Goal: Information Seeking & Learning: Learn about a topic

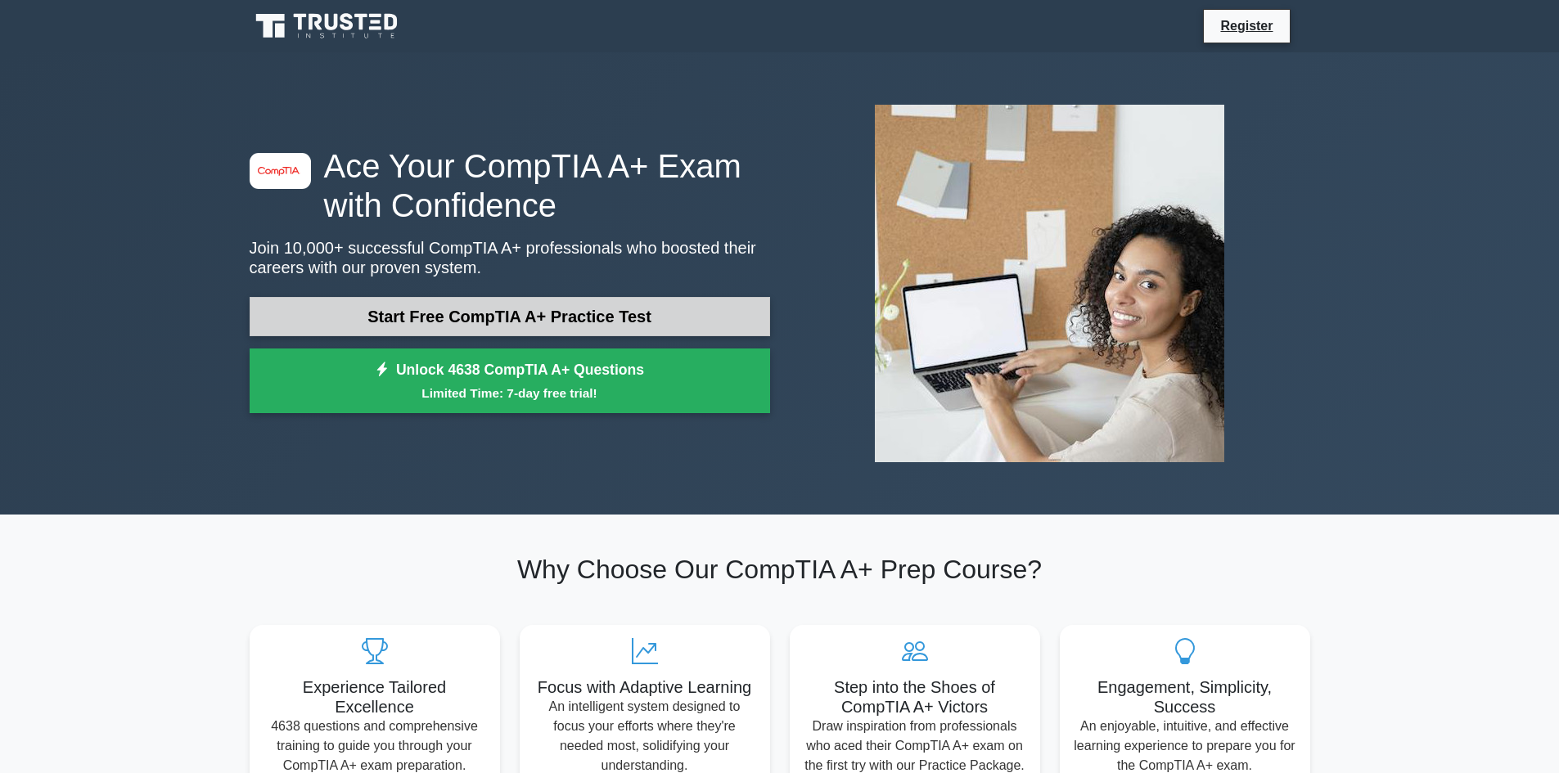
click at [519, 321] on link "Start Free CompTIA A+ Practice Test" at bounding box center [510, 316] width 520 height 39
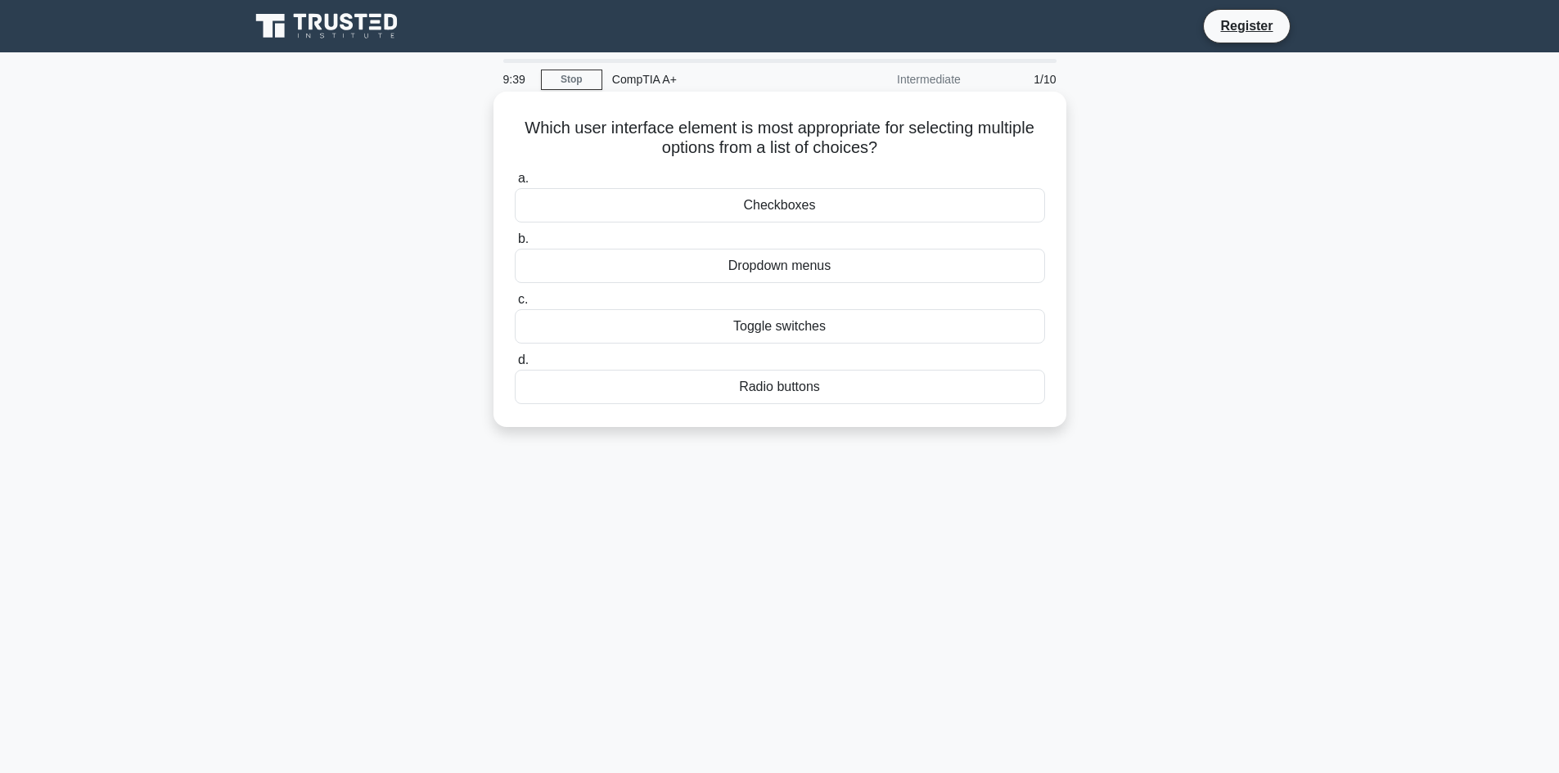
click at [810, 204] on div "Checkboxes" at bounding box center [780, 205] width 530 height 34
click at [515, 184] on input "a. Checkboxes" at bounding box center [515, 178] width 0 height 11
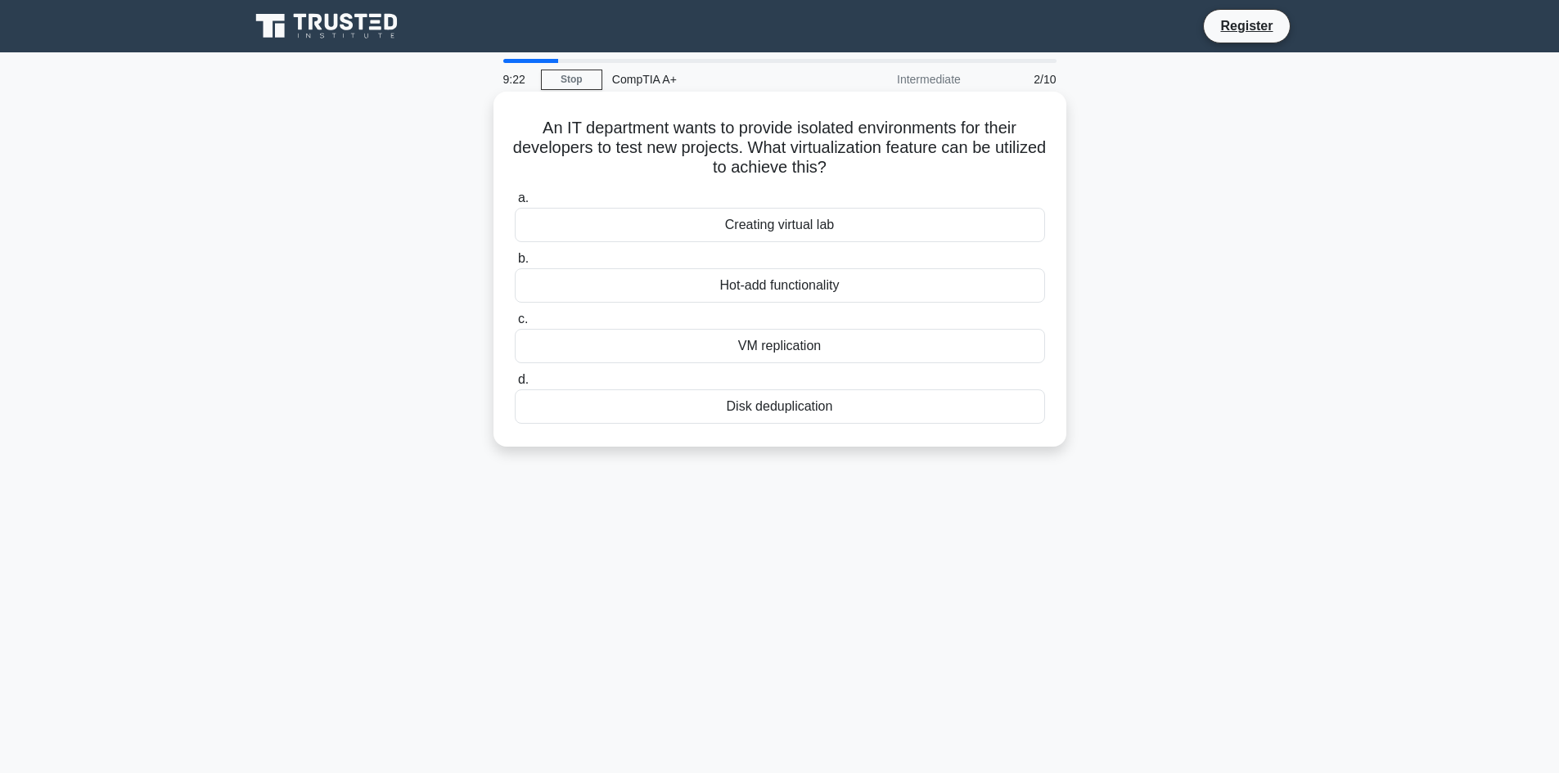
click at [795, 227] on div "Creating virtual lab" at bounding box center [780, 225] width 530 height 34
click at [515, 204] on input "a. Creating virtual lab" at bounding box center [515, 198] width 0 height 11
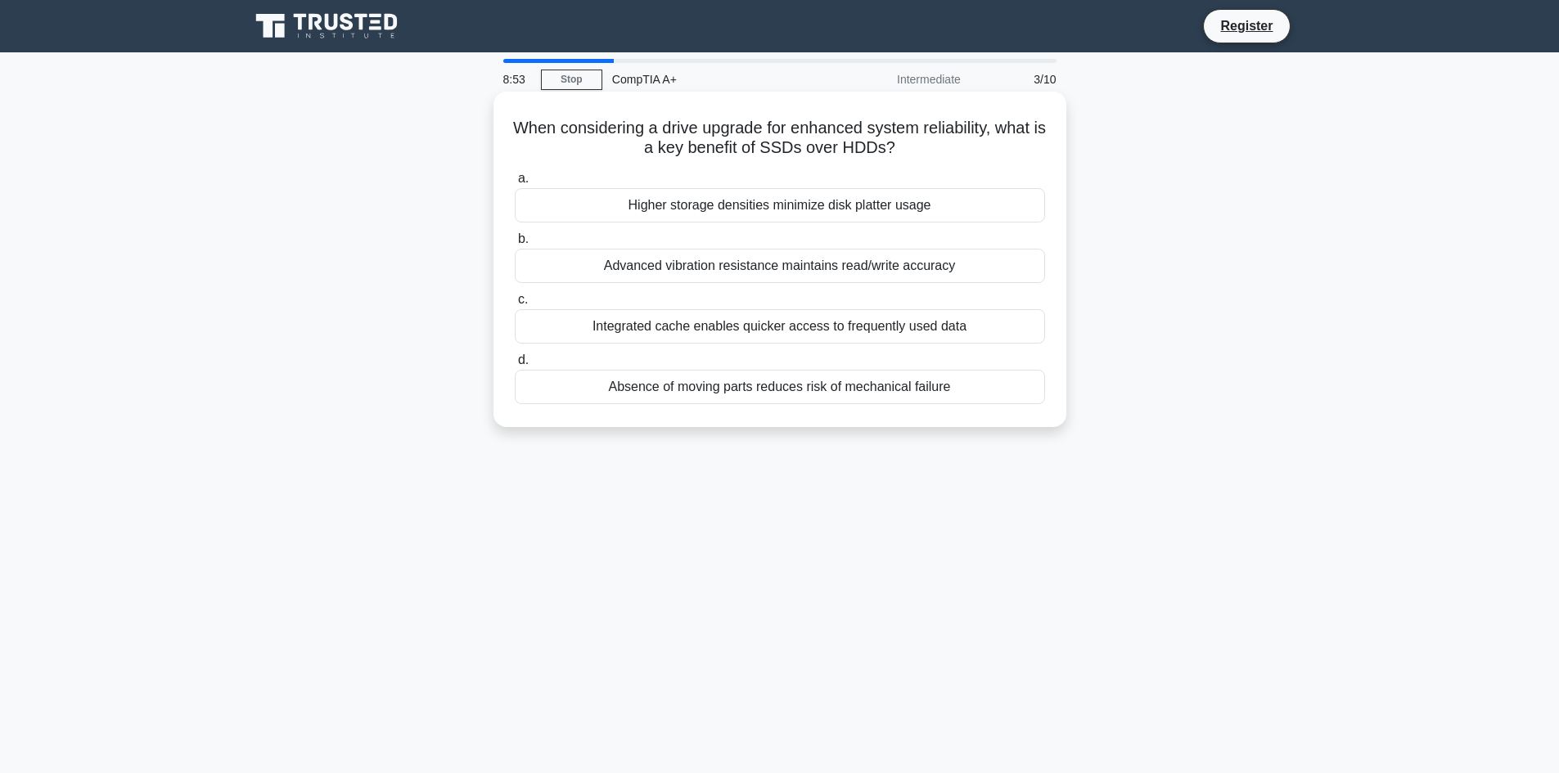
click at [812, 391] on div "Absence of moving parts reduces risk of mechanical failure" at bounding box center [780, 387] width 530 height 34
click at [515, 366] on input "d. Absence of moving parts reduces risk of mechanical failure" at bounding box center [515, 360] width 0 height 11
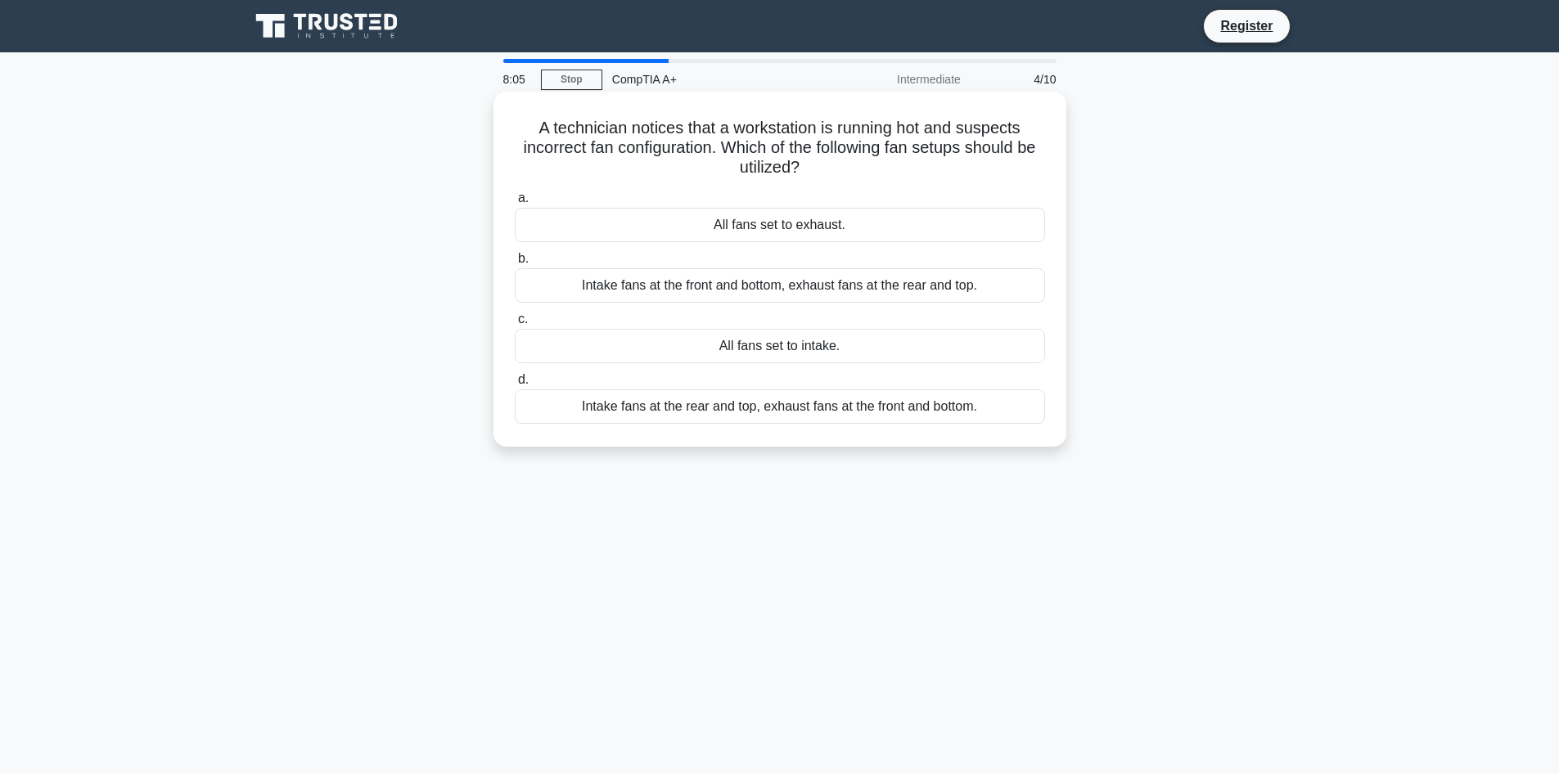
click at [750, 291] on div "Intake fans at the front and bottom, exhaust fans at the rear and top." at bounding box center [780, 285] width 530 height 34
click at [515, 264] on input "b. Intake fans at the front and bottom, exhaust fans at the rear and top." at bounding box center [515, 259] width 0 height 11
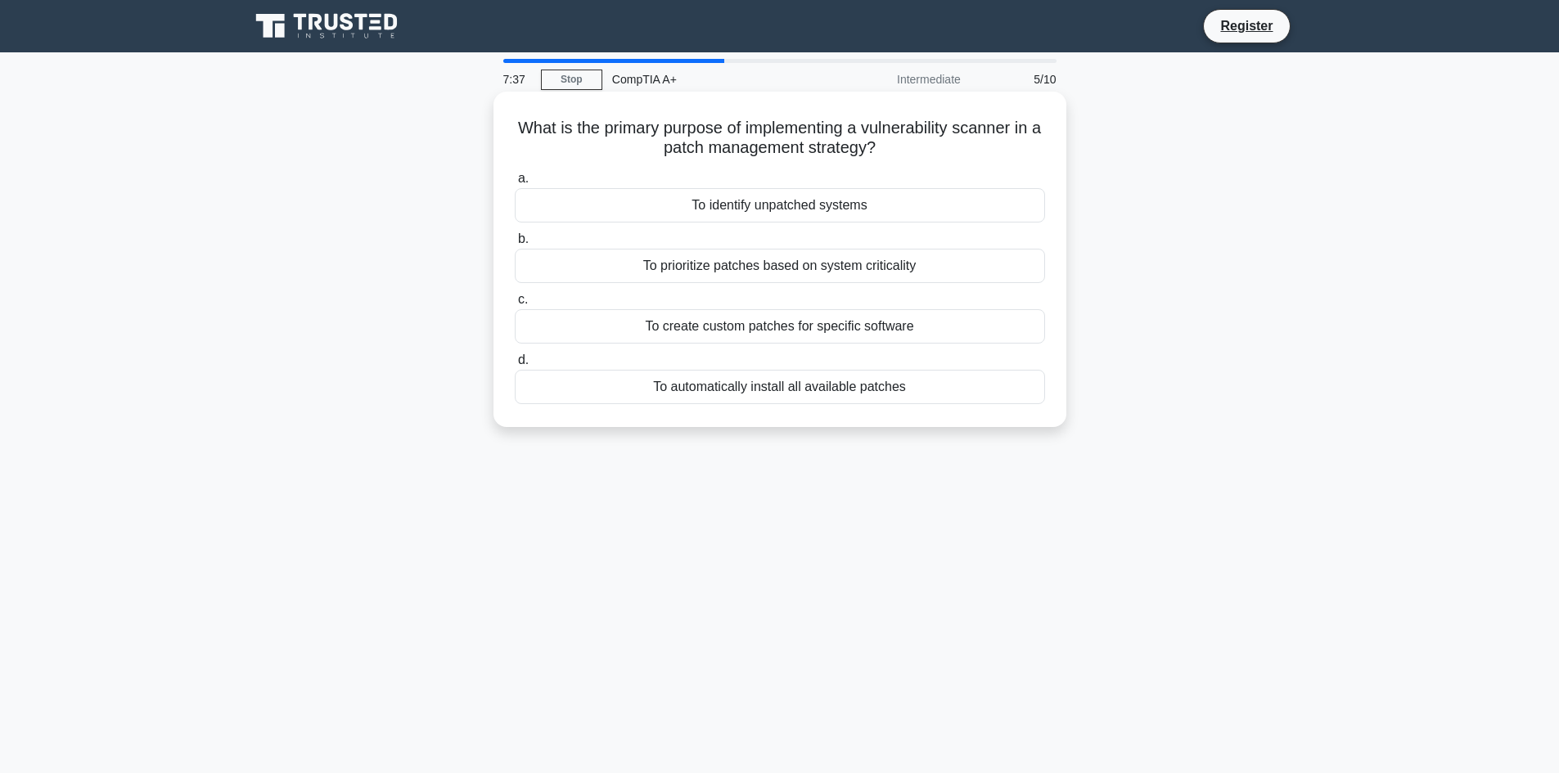
click at [775, 211] on div "To identify unpatched systems" at bounding box center [780, 205] width 530 height 34
click at [515, 184] on input "a. To identify unpatched systems" at bounding box center [515, 178] width 0 height 11
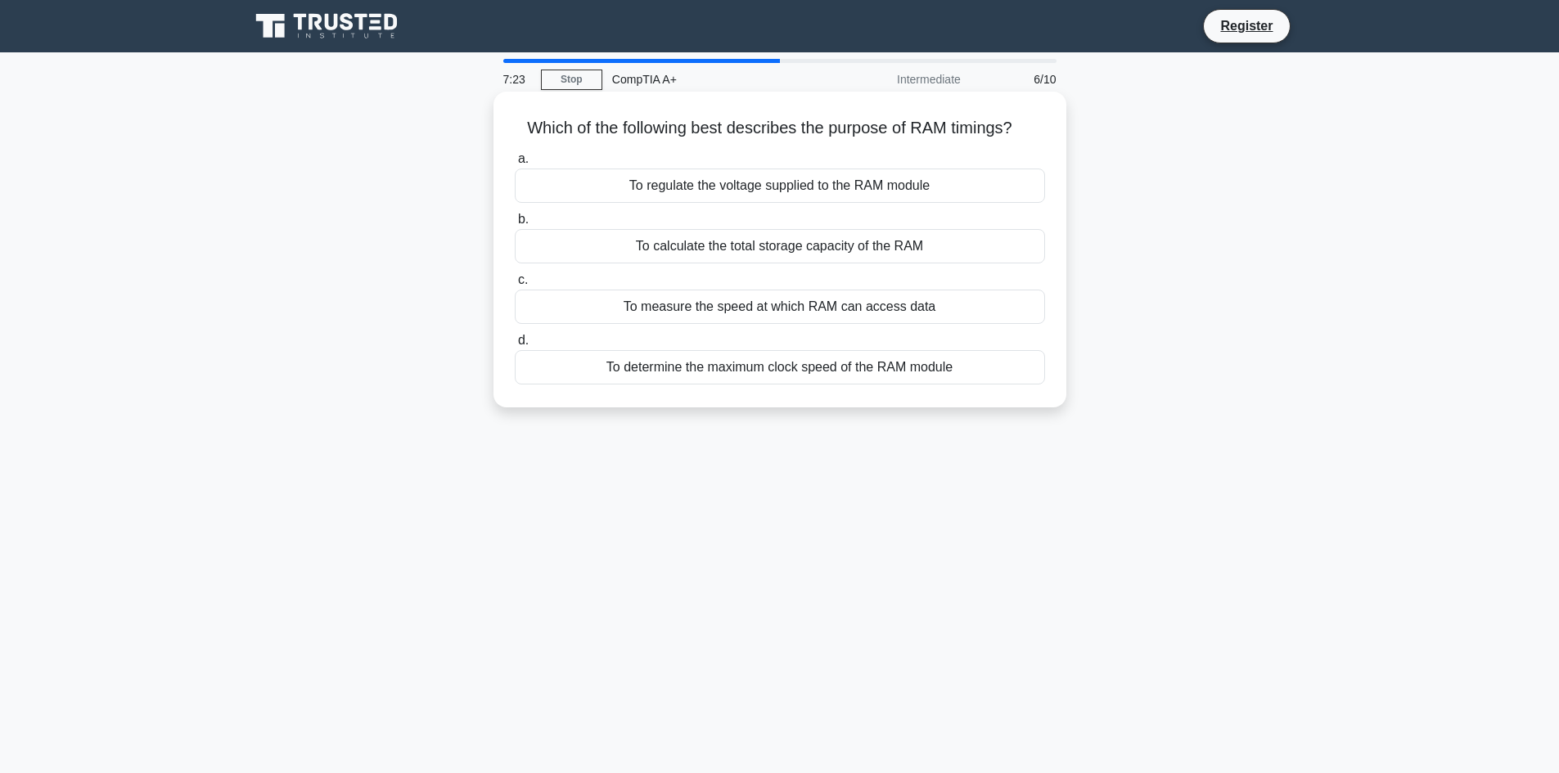
drag, startPoint x: 808, startPoint y: 319, endPoint x: 811, endPoint y: 304, distance: 15.1
click at [811, 304] on div "To measure the speed at which RAM can access data" at bounding box center [780, 307] width 530 height 34
click at [806, 307] on div "To measure the speed at which RAM can access data" at bounding box center [780, 307] width 530 height 34
click at [515, 286] on input "c. To measure the speed at which RAM can access data" at bounding box center [515, 280] width 0 height 11
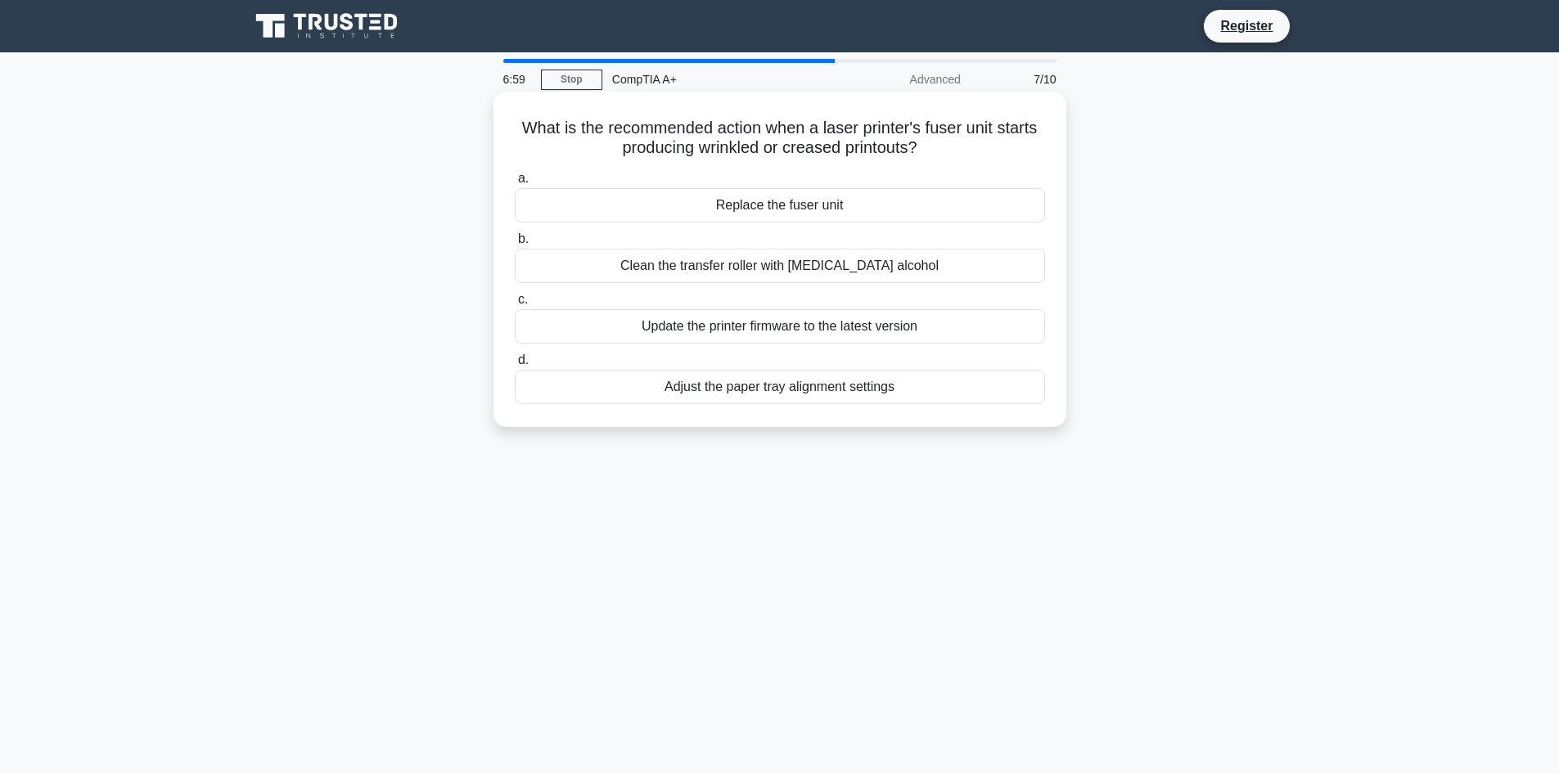
drag, startPoint x: 821, startPoint y: 392, endPoint x: 827, endPoint y: 385, distance: 8.7
click at [826, 390] on div "Adjust the paper tray alignment settings" at bounding box center [780, 387] width 530 height 34
click at [820, 394] on div "Adjust the paper tray alignment settings" at bounding box center [780, 387] width 530 height 34
click at [515, 366] on input "d. Adjust the paper tray alignment settings" at bounding box center [515, 360] width 0 height 11
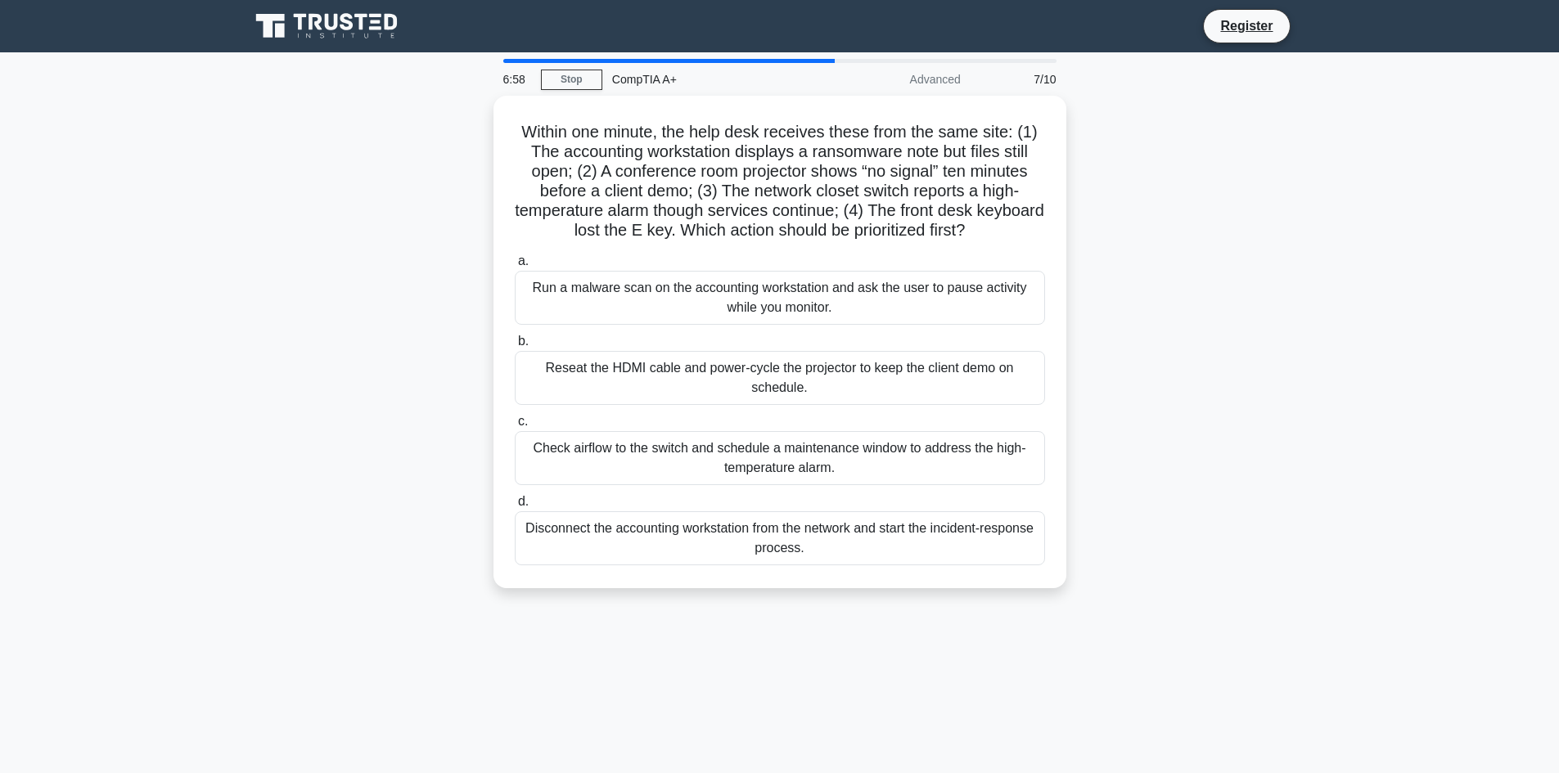
click at [820, 394] on div "Reseat the HDMI cable and power-cycle the projector to keep the client demo on …" at bounding box center [780, 378] width 530 height 54
click at [515, 347] on input "b. Reseat the HDMI cable and power-cycle the projector to keep the client demo …" at bounding box center [515, 341] width 0 height 11
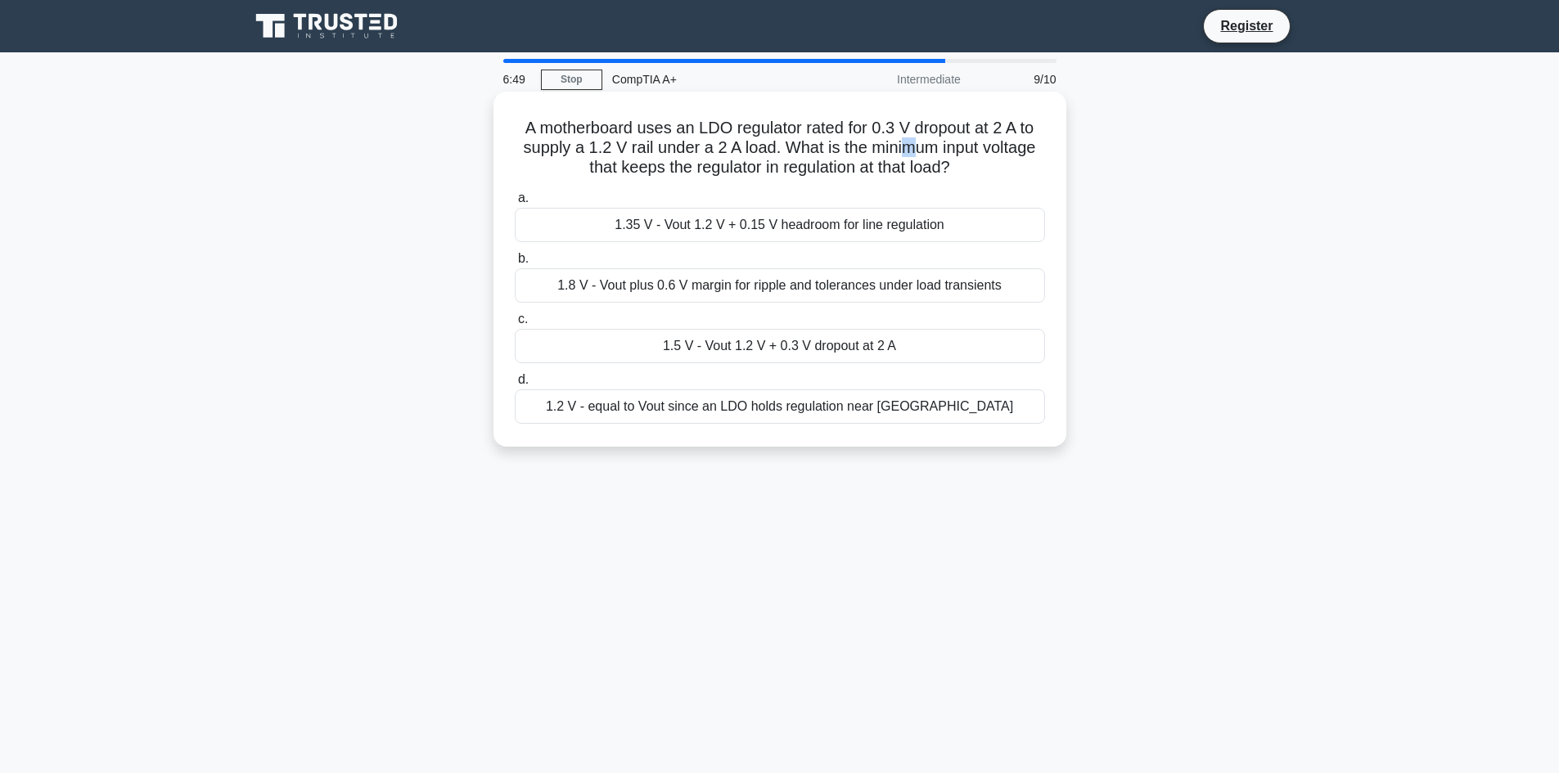
click at [911, 141] on h5 "A motherboard uses an LDO regulator rated for 0.3 V dropout at 2 A to supply a …" at bounding box center [780, 148] width 534 height 61
click at [1030, 178] on h5 "A motherboard uses an LDO regulator rated for 0.3 V dropout at 2 A to supply a …" at bounding box center [780, 148] width 534 height 61
click at [771, 290] on div "1.8 V - Vout plus 0.6 V margin for ripple and tolerances under load transients" at bounding box center [780, 285] width 530 height 34
click at [515, 264] on input "b. 1.8 V - Vout plus 0.6 V margin for ripple and tolerances under load transien…" at bounding box center [515, 259] width 0 height 11
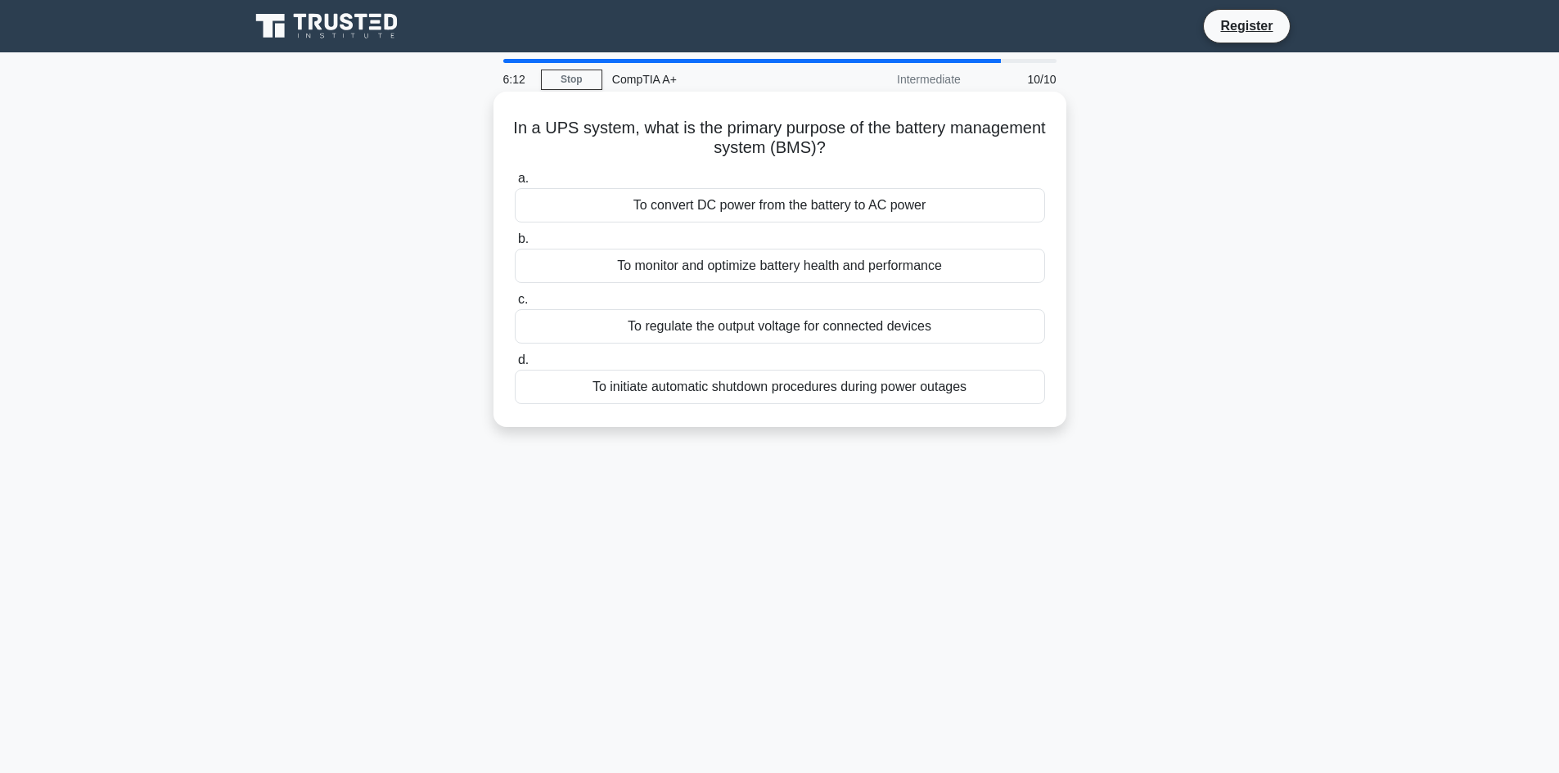
click at [747, 390] on div "To initiate automatic shutdown procedures during power outages" at bounding box center [780, 387] width 530 height 34
click at [515, 366] on input "d. To initiate automatic shutdown procedures during power outages" at bounding box center [515, 360] width 0 height 11
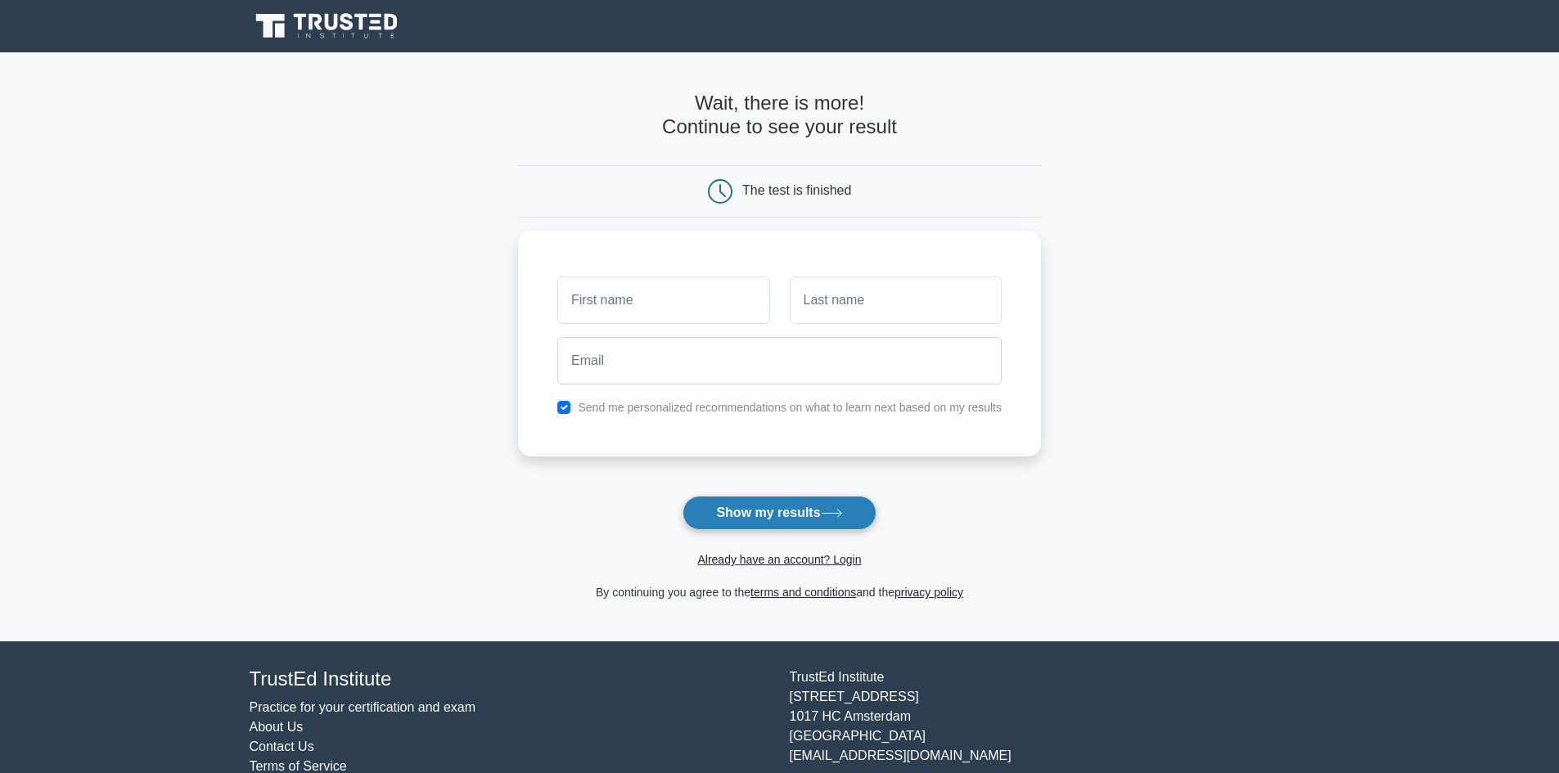
click at [792, 513] on button "Show my results" at bounding box center [779, 513] width 193 height 34
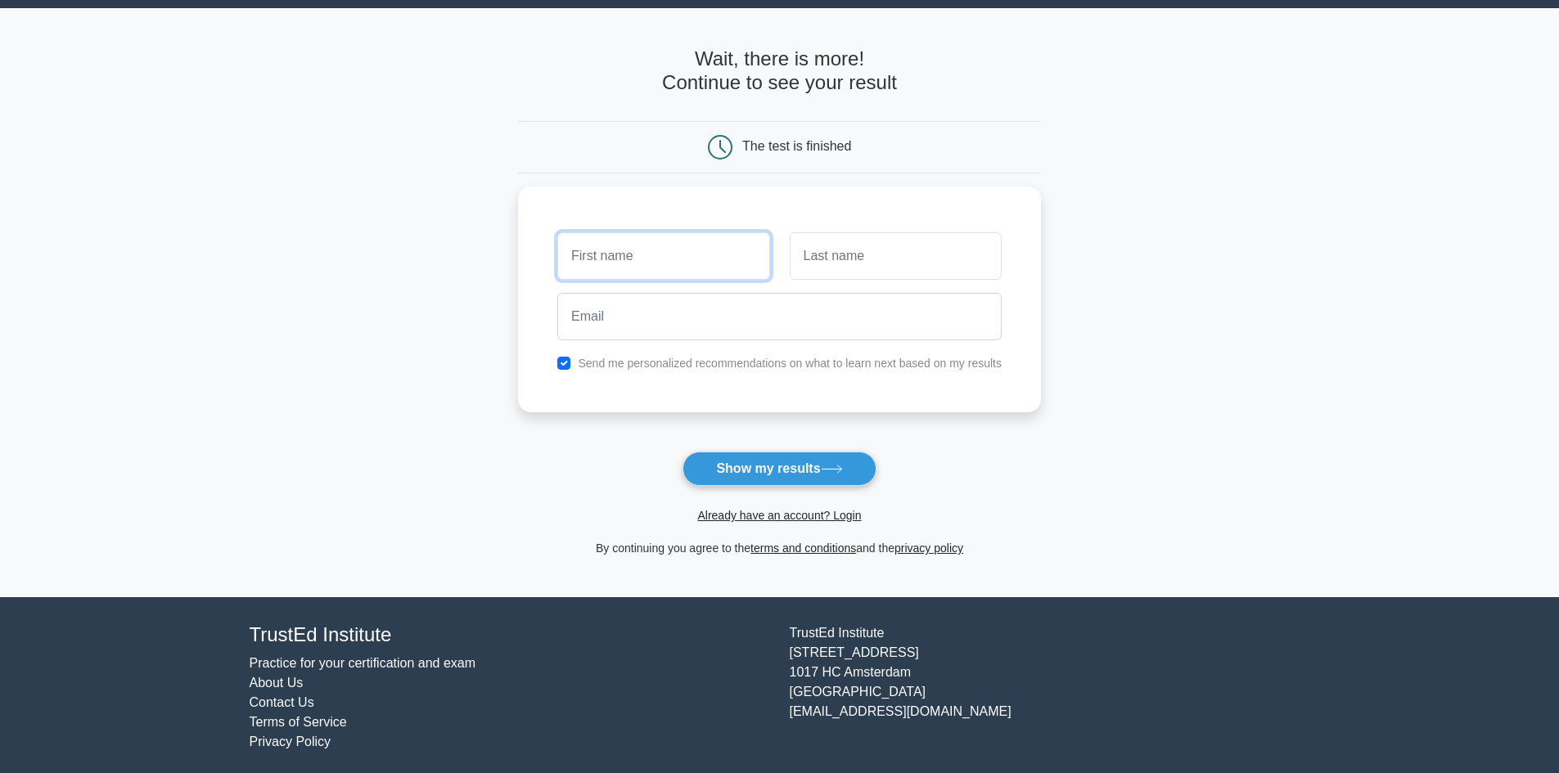
scroll to position [50, 0]
